Goal: Find specific page/section: Find specific page/section

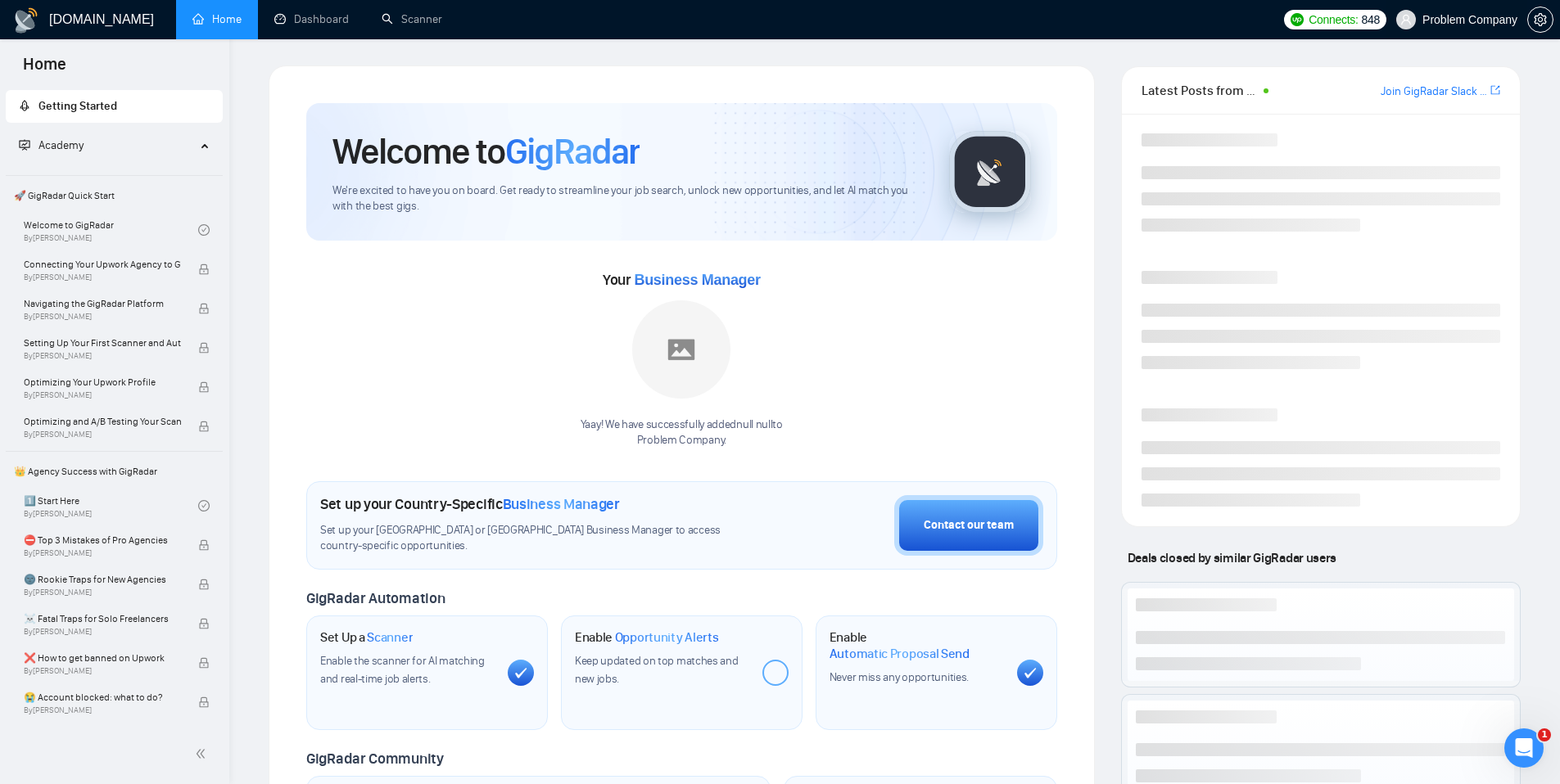
click at [1430, 20] on span "Problem Company" at bounding box center [1469, 20] width 95 height 0
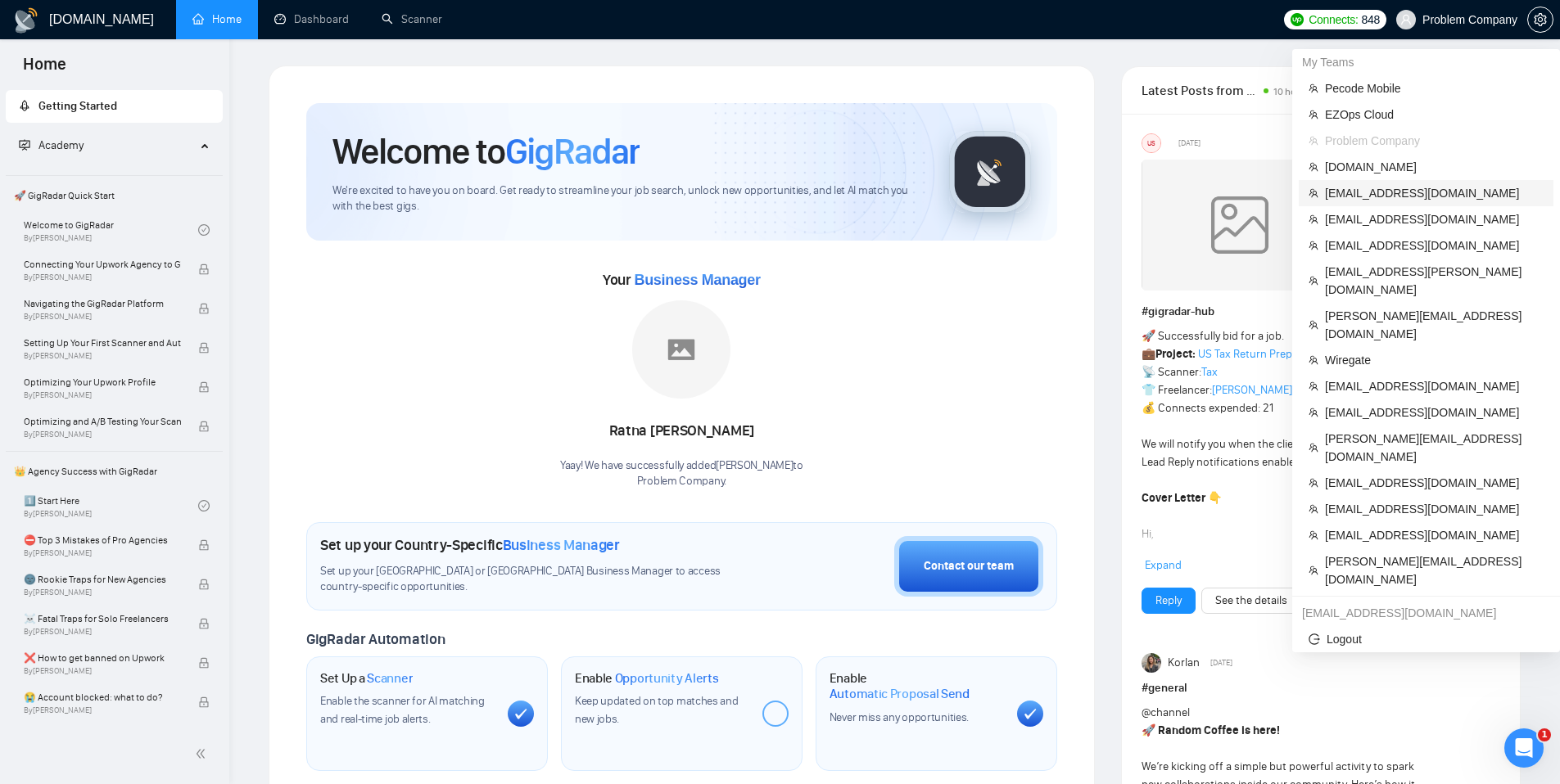
click at [1336, 199] on span "[EMAIL_ADDRESS][DOMAIN_NAME]" at bounding box center [1433, 193] width 219 height 18
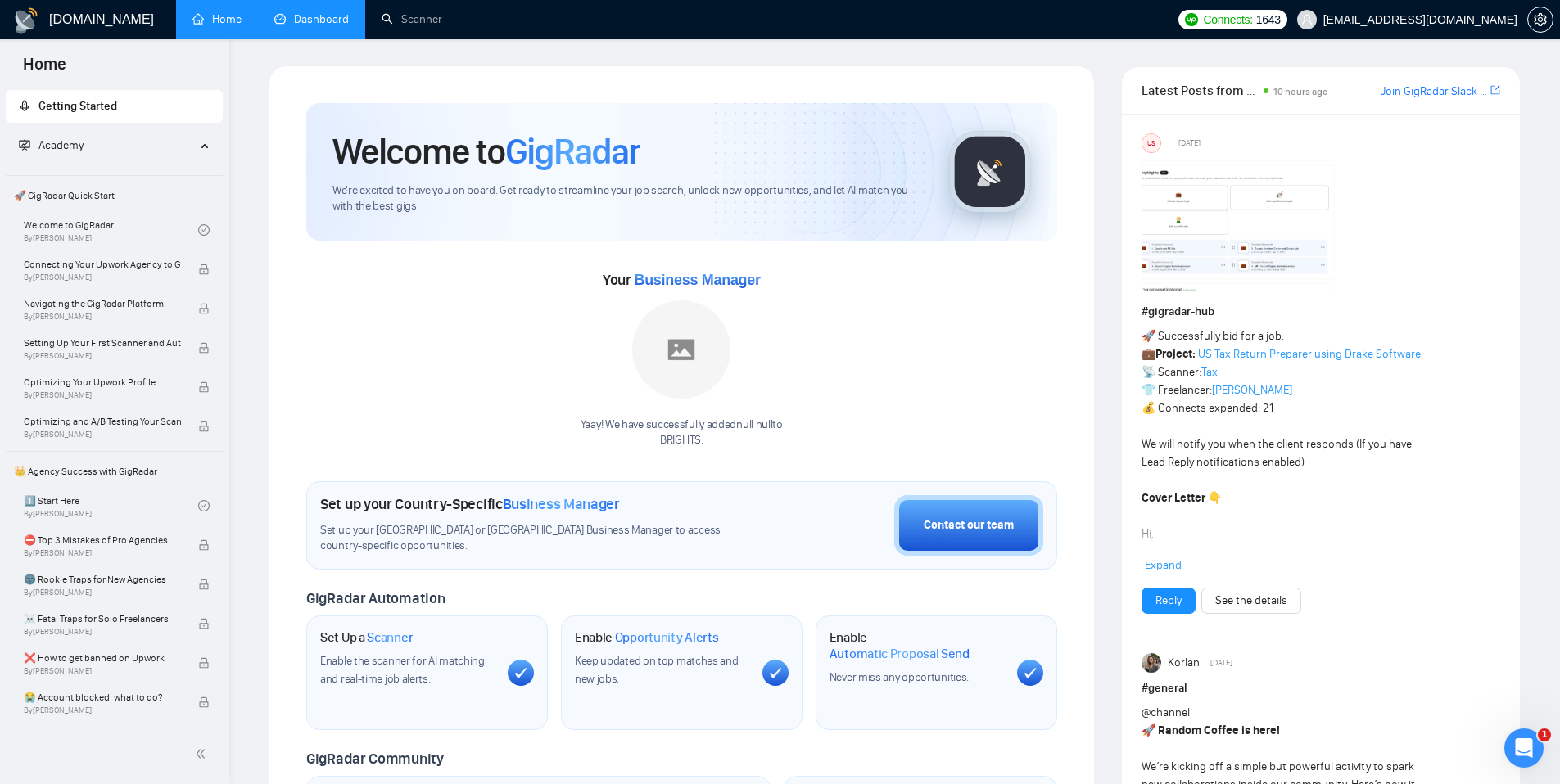
click at [313, 16] on link "Dashboard" at bounding box center [311, 20] width 75 height 14
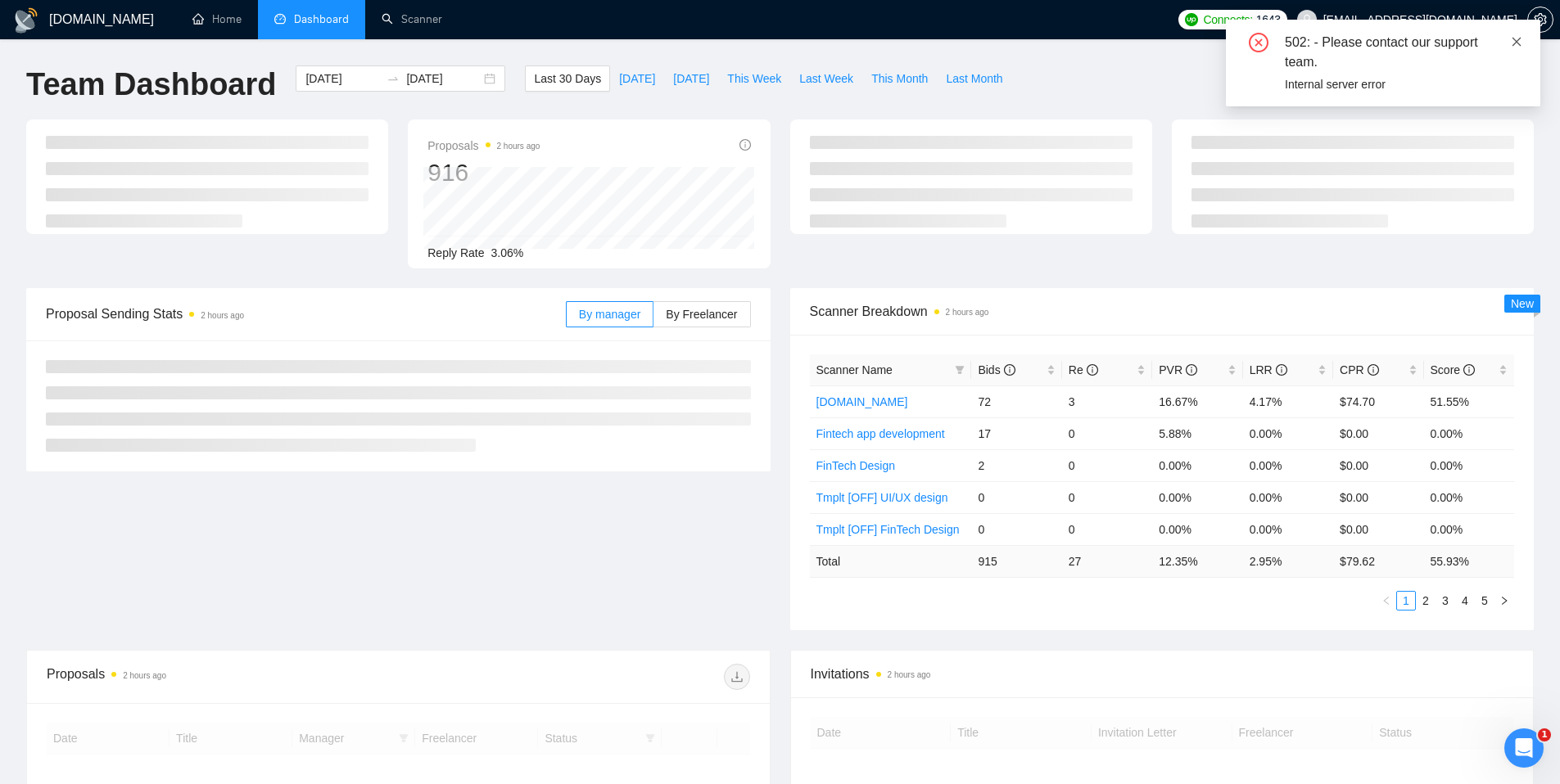
click at [1521, 39] on icon "close" at bounding box center [1517, 42] width 12 height 12
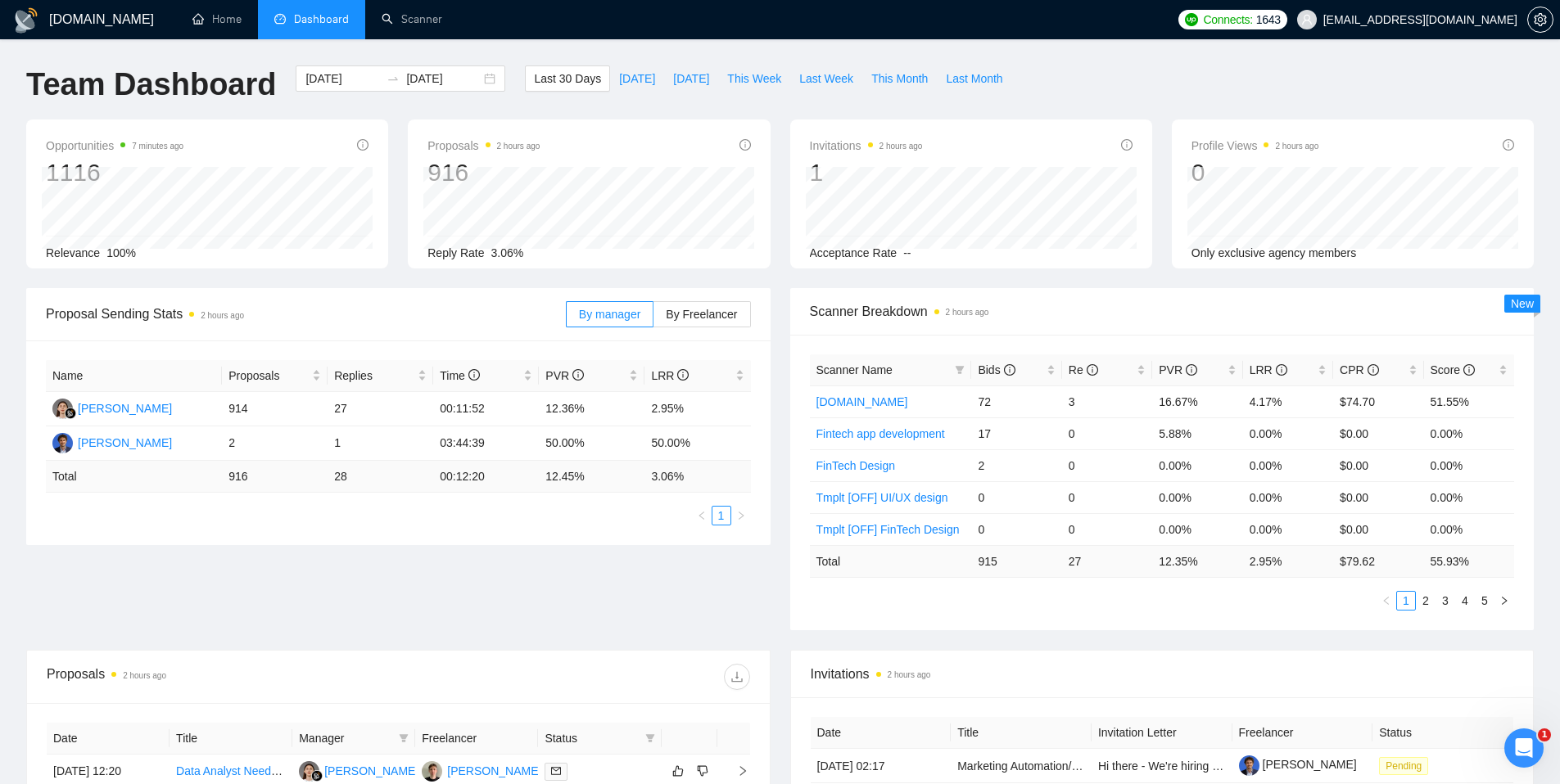
scroll to position [208, 0]
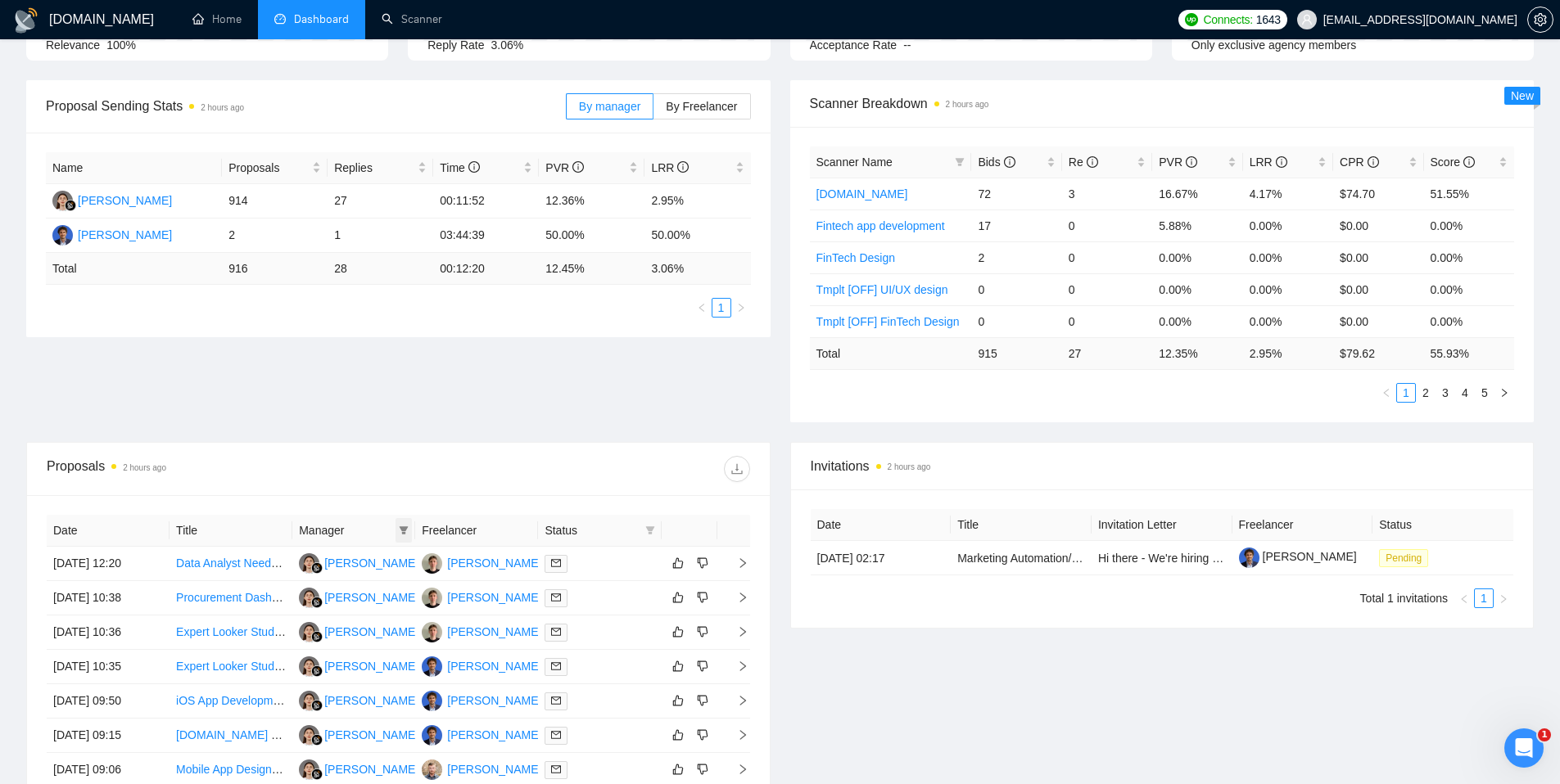
click at [399, 529] on icon "filter" at bounding box center [403, 530] width 10 height 10
click at [338, 591] on span "[PERSON_NAME]" at bounding box center [339, 587] width 94 height 13
checkbox input "true"
click at [389, 618] on span "OK" at bounding box center [390, 620] width 17 height 18
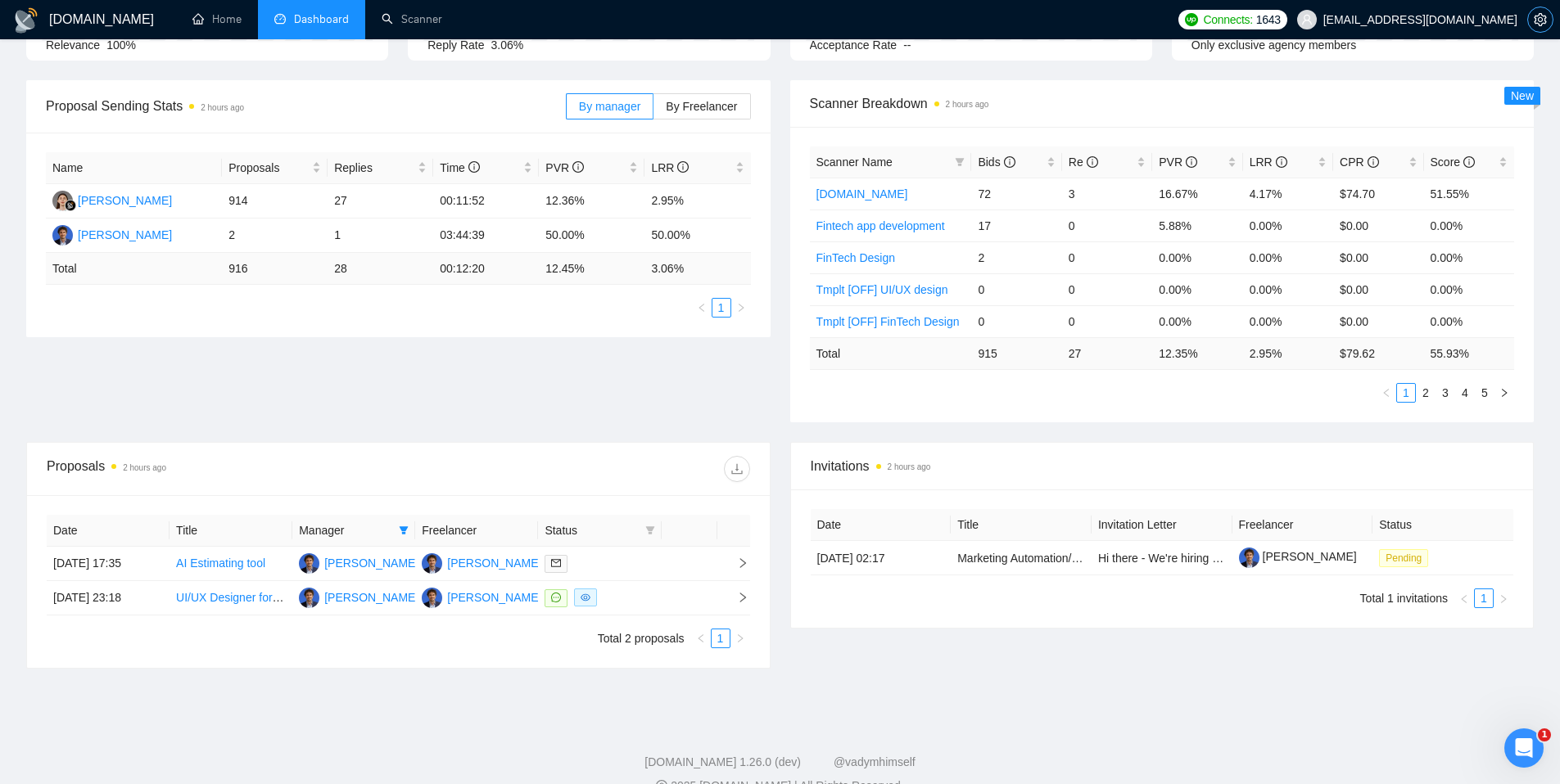
click at [1532, 13] on button "button" at bounding box center [1539, 20] width 27 height 26
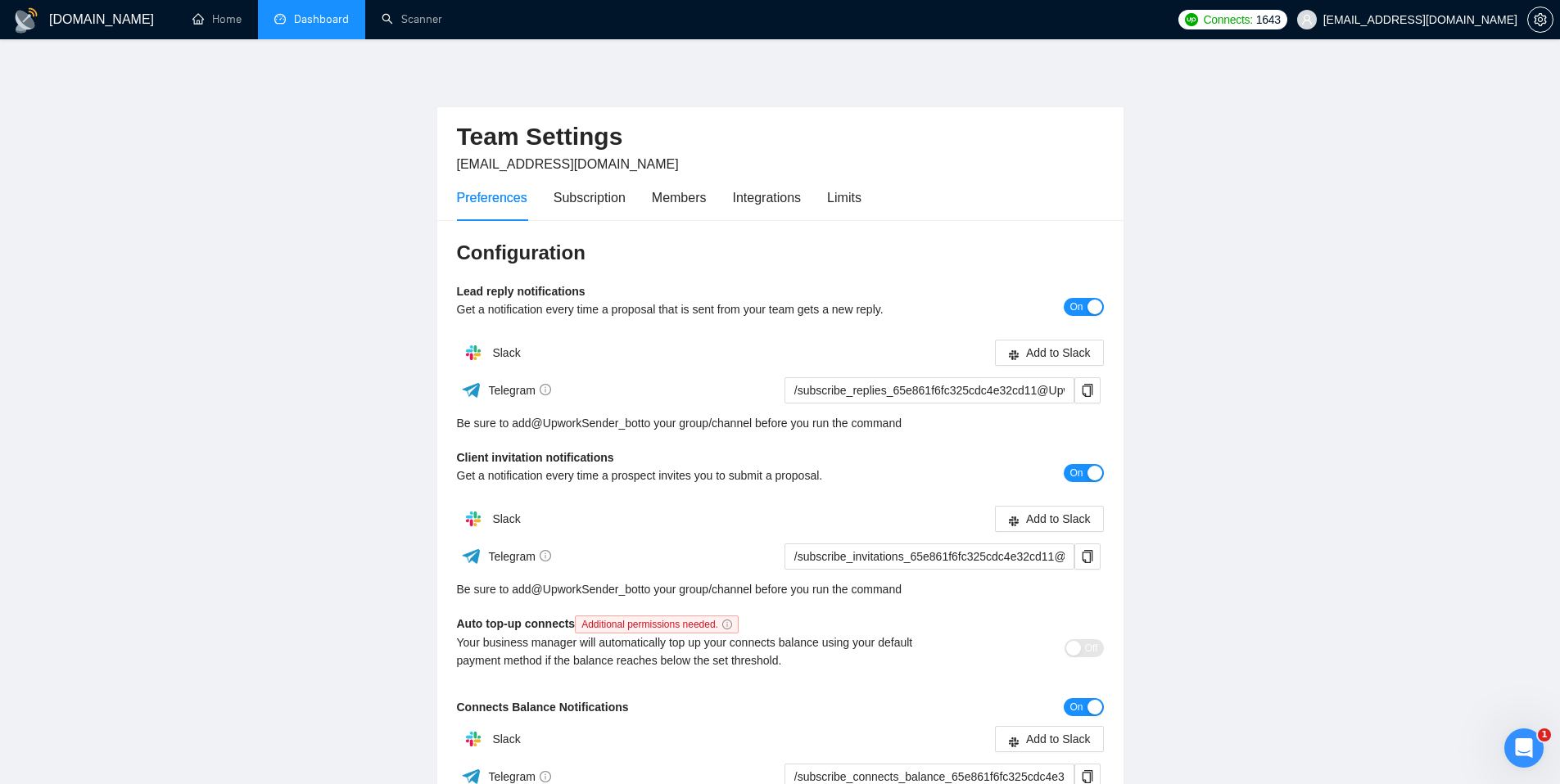
click at [230, 186] on main "Team Settings [EMAIL_ADDRESS][DOMAIN_NAME] Preferences Subscription Members Int…" at bounding box center [780, 497] width 1507 height 863
click at [308, 25] on link "Dashboard" at bounding box center [311, 20] width 75 height 14
